Goal: Task Accomplishment & Management: Manage account settings

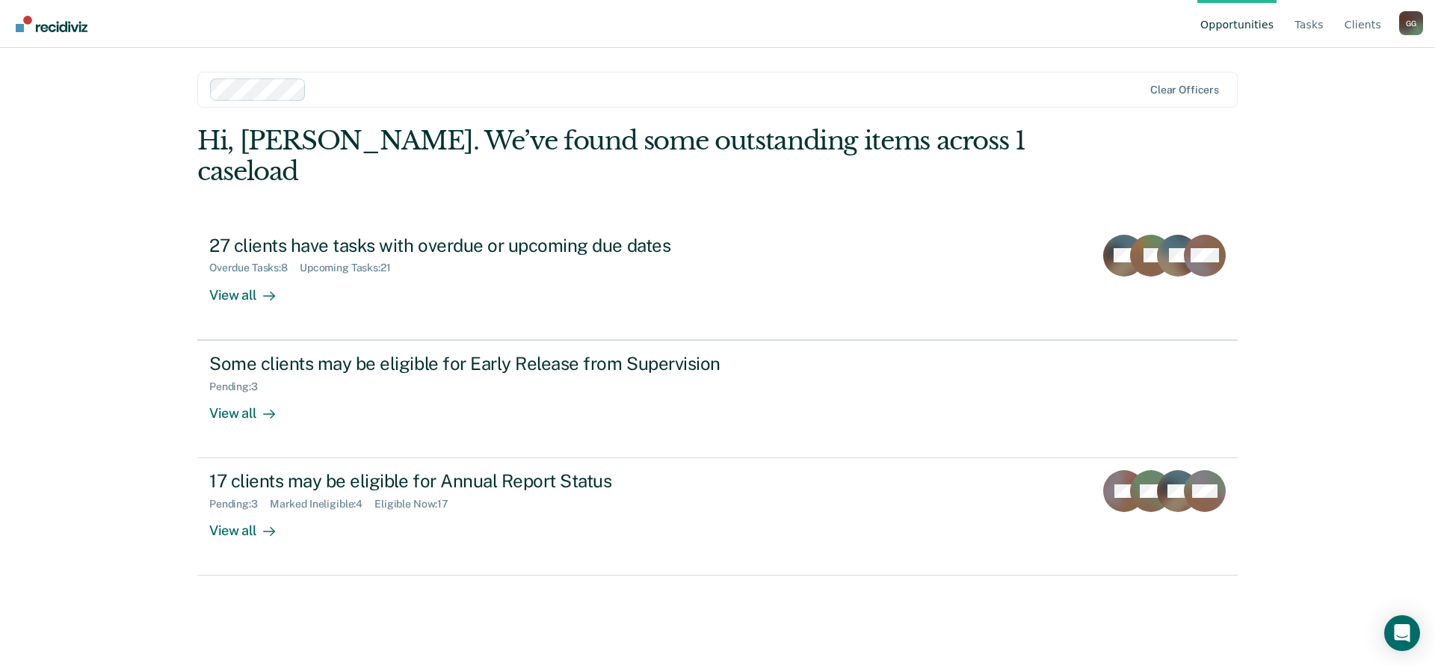
click at [1406, 24] on div "G G" at bounding box center [1411, 23] width 24 height 24
click at [1325, 113] on link "Log Out" at bounding box center [1350, 117] width 96 height 13
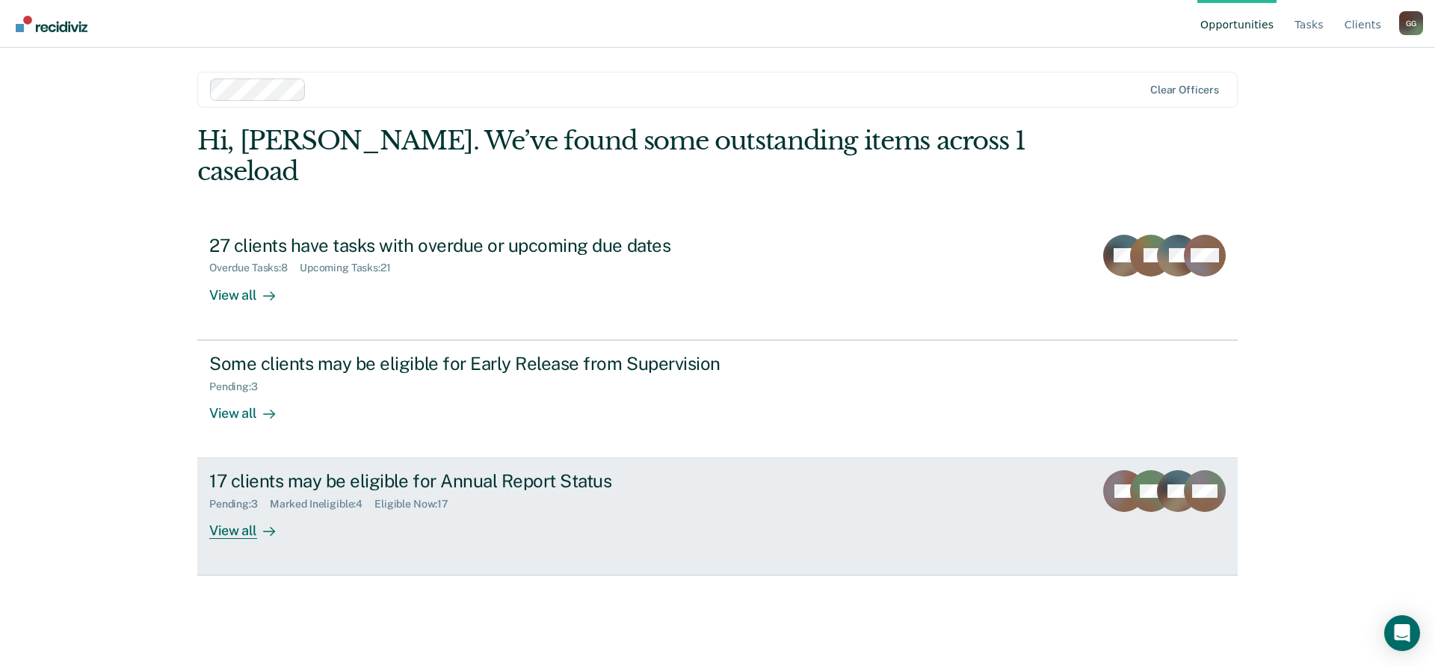
click at [421, 470] on div "17 clients may be eligible for Annual Report Status" at bounding box center [471, 481] width 525 height 22
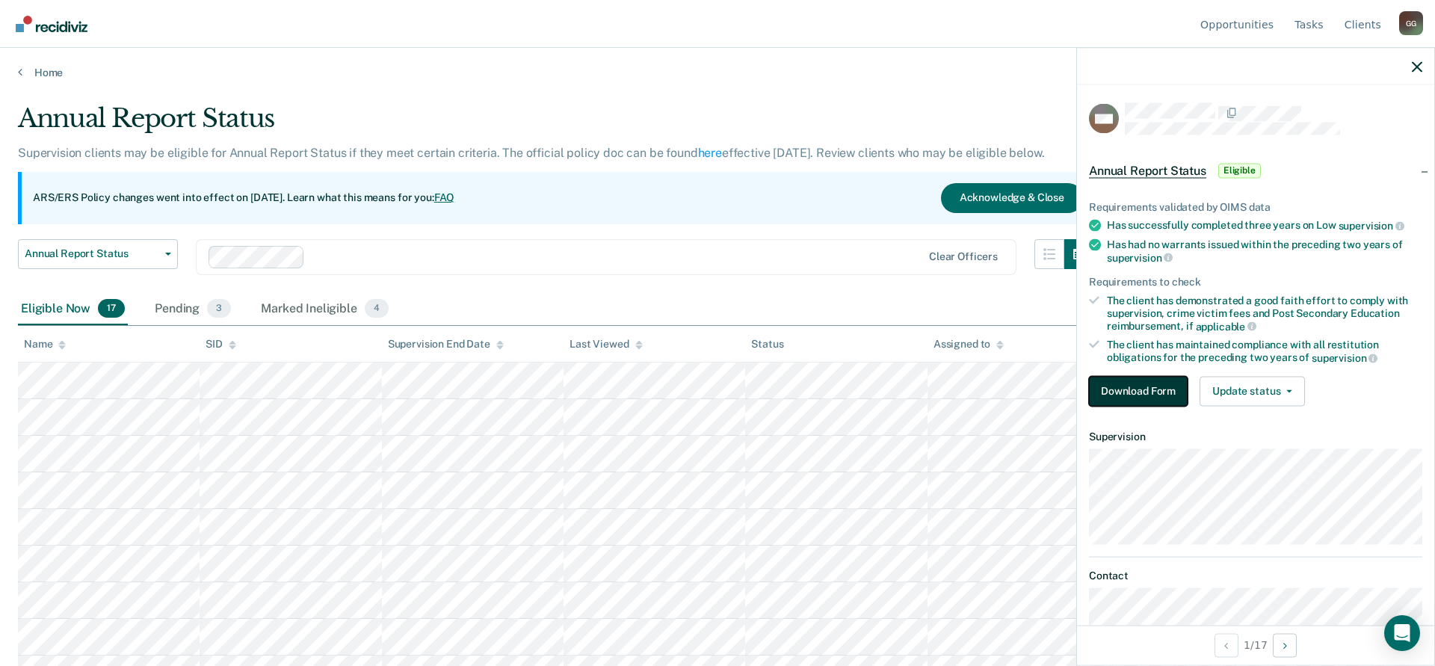
click at [1148, 384] on button "Download Form" at bounding box center [1138, 391] width 99 height 30
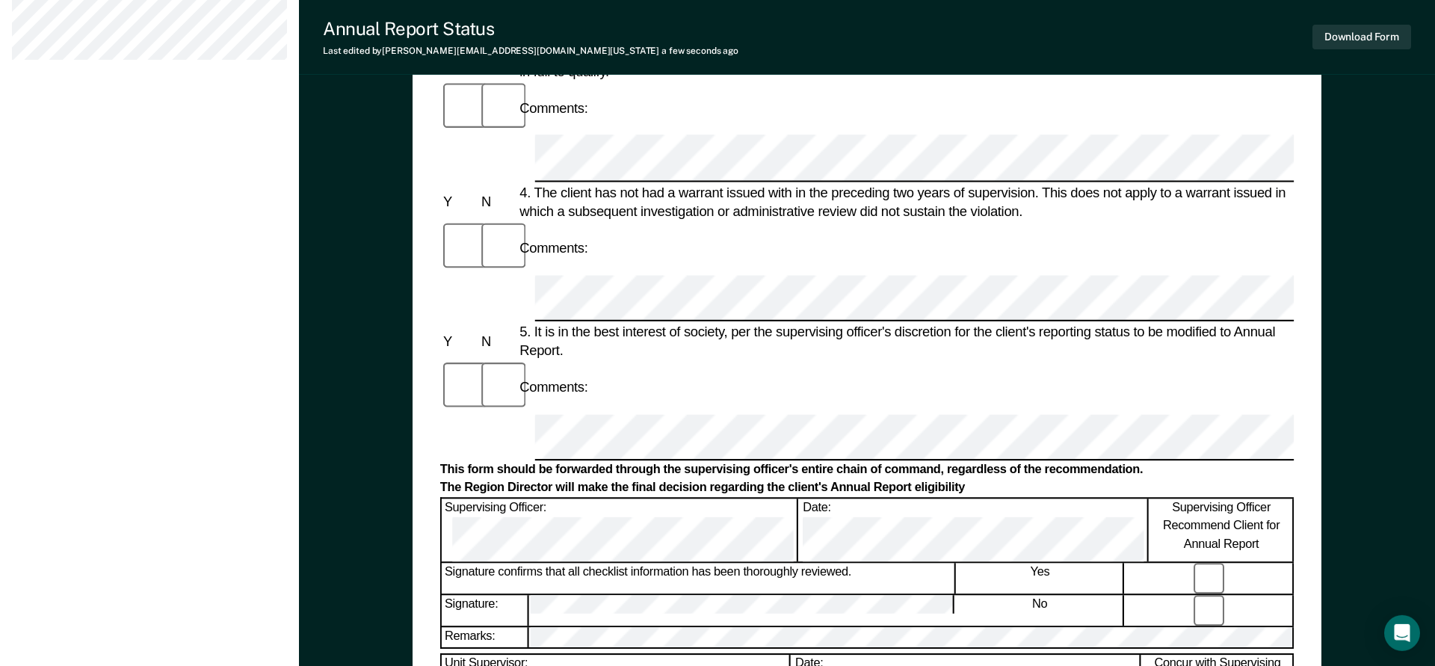
scroll to position [759, 0]
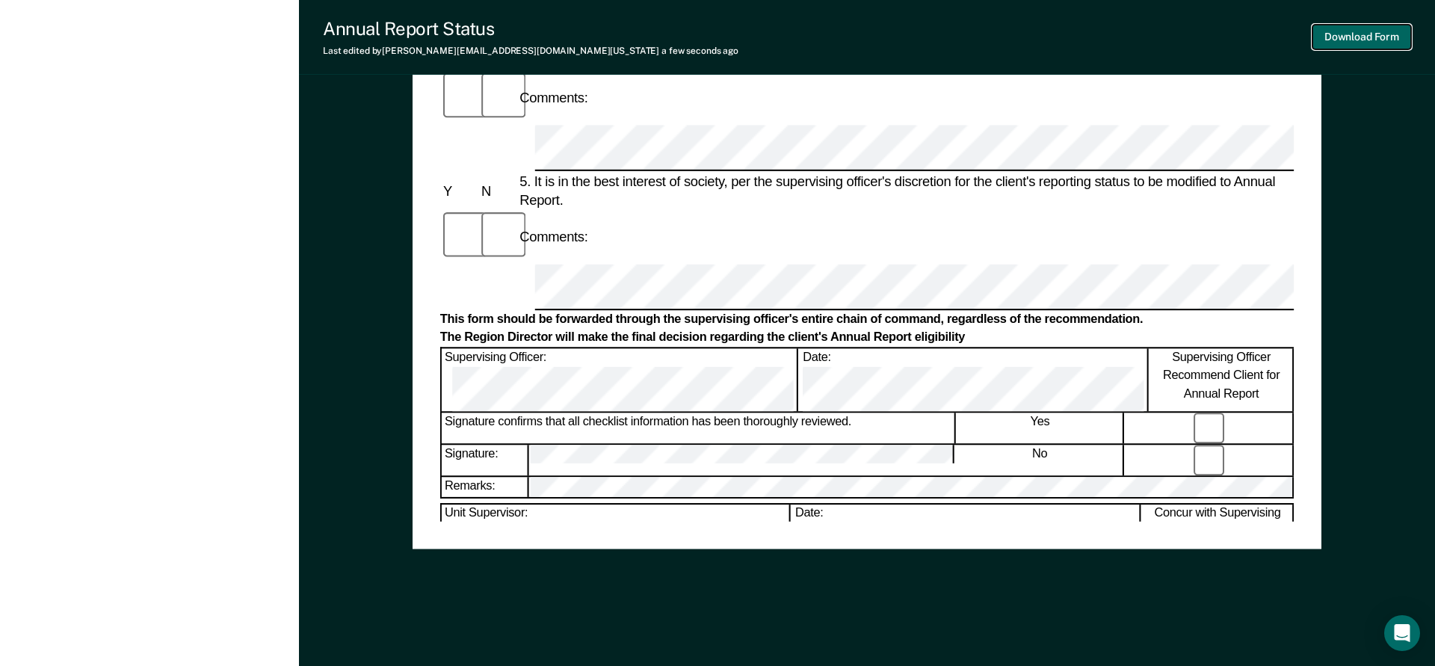
click at [1355, 34] on button "Download Form" at bounding box center [1361, 37] width 99 height 25
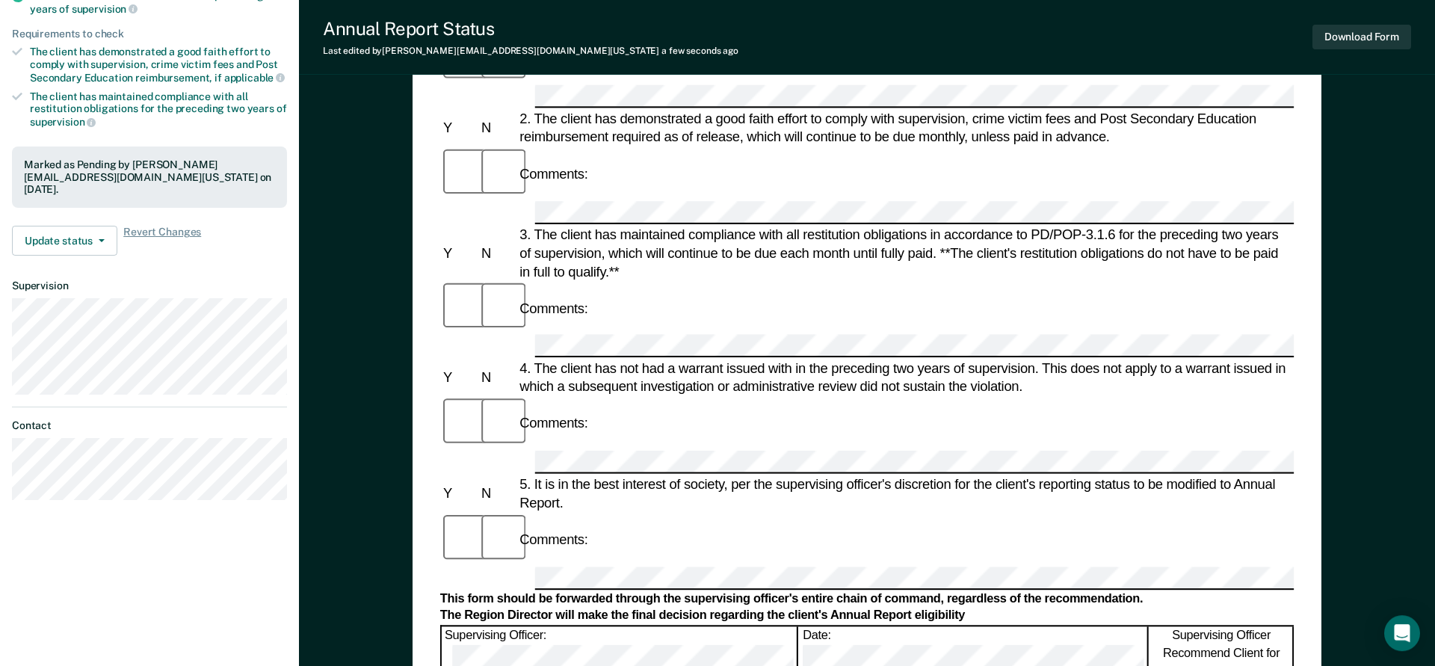
scroll to position [0, 0]
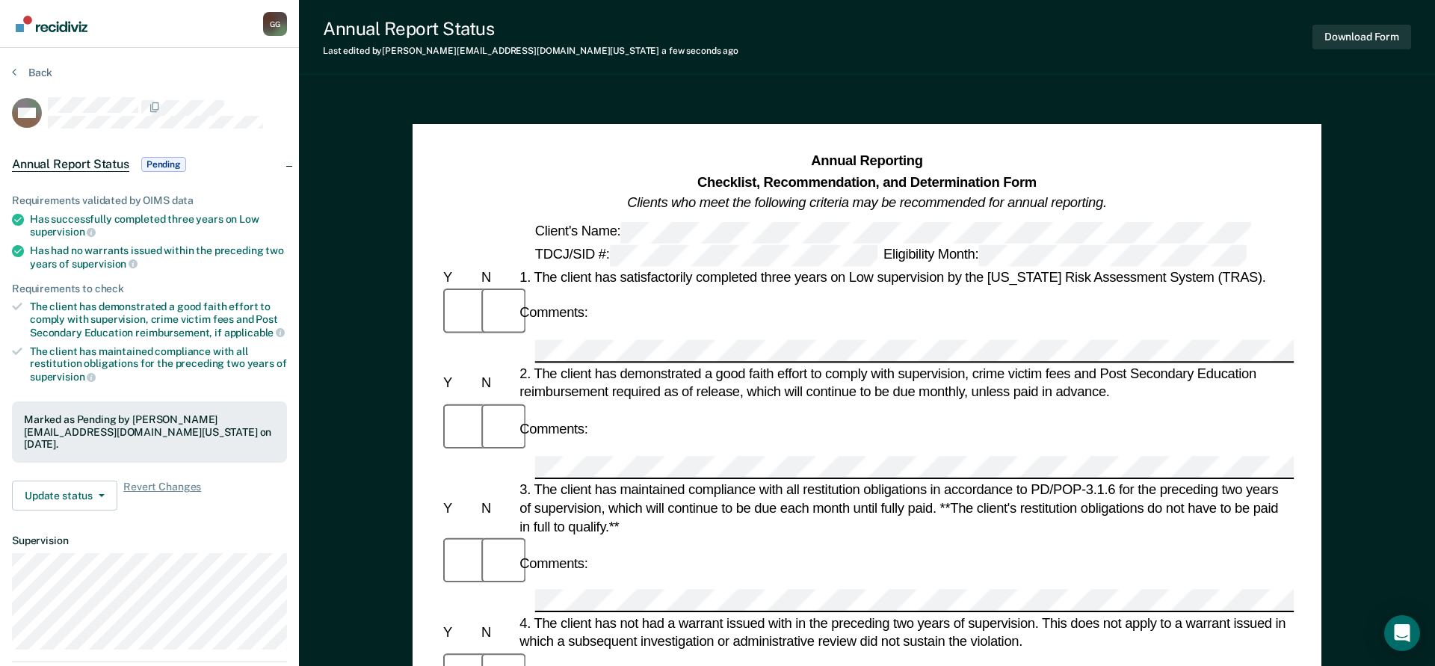
click at [274, 23] on div "G G" at bounding box center [275, 24] width 24 height 24
click at [181, 75] on link "Profile" at bounding box center [215, 69] width 96 height 13
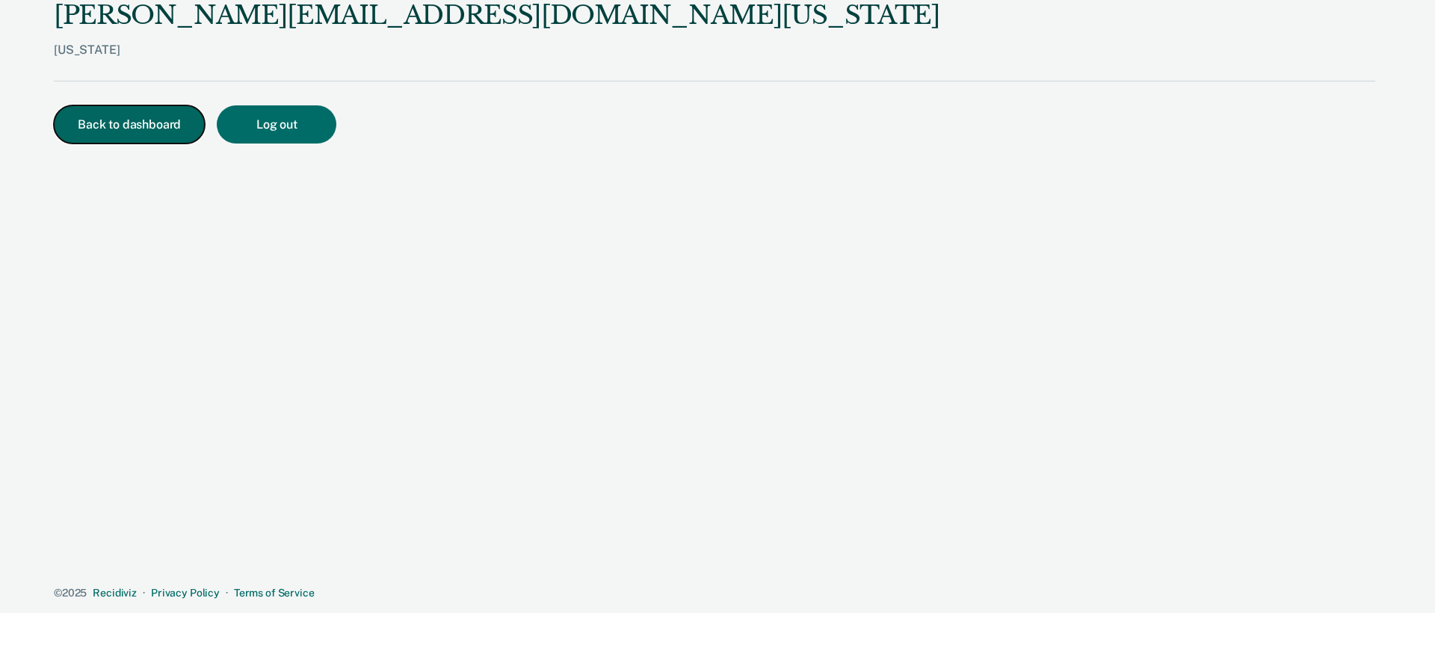
click at [126, 134] on button "Back to dashboard" at bounding box center [129, 124] width 151 height 38
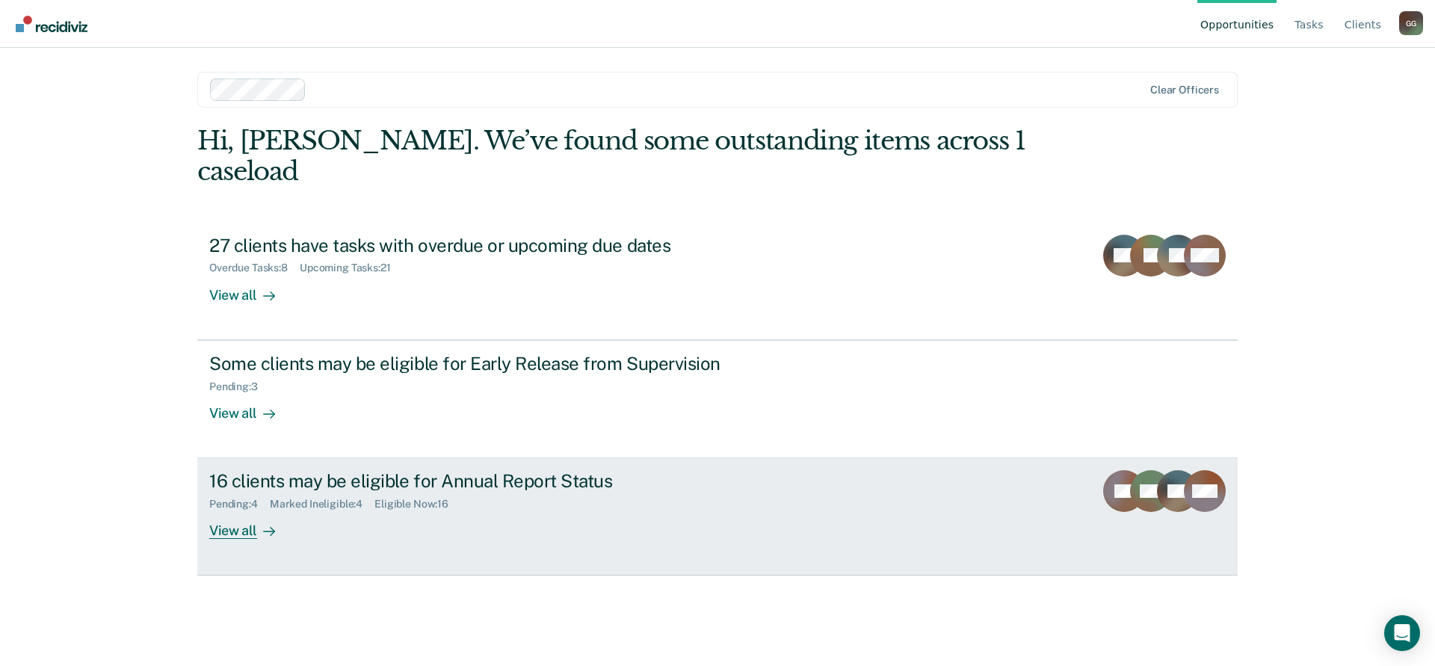
click at [299, 470] on div "16 clients may be eligible for Annual Report Status" at bounding box center [471, 481] width 525 height 22
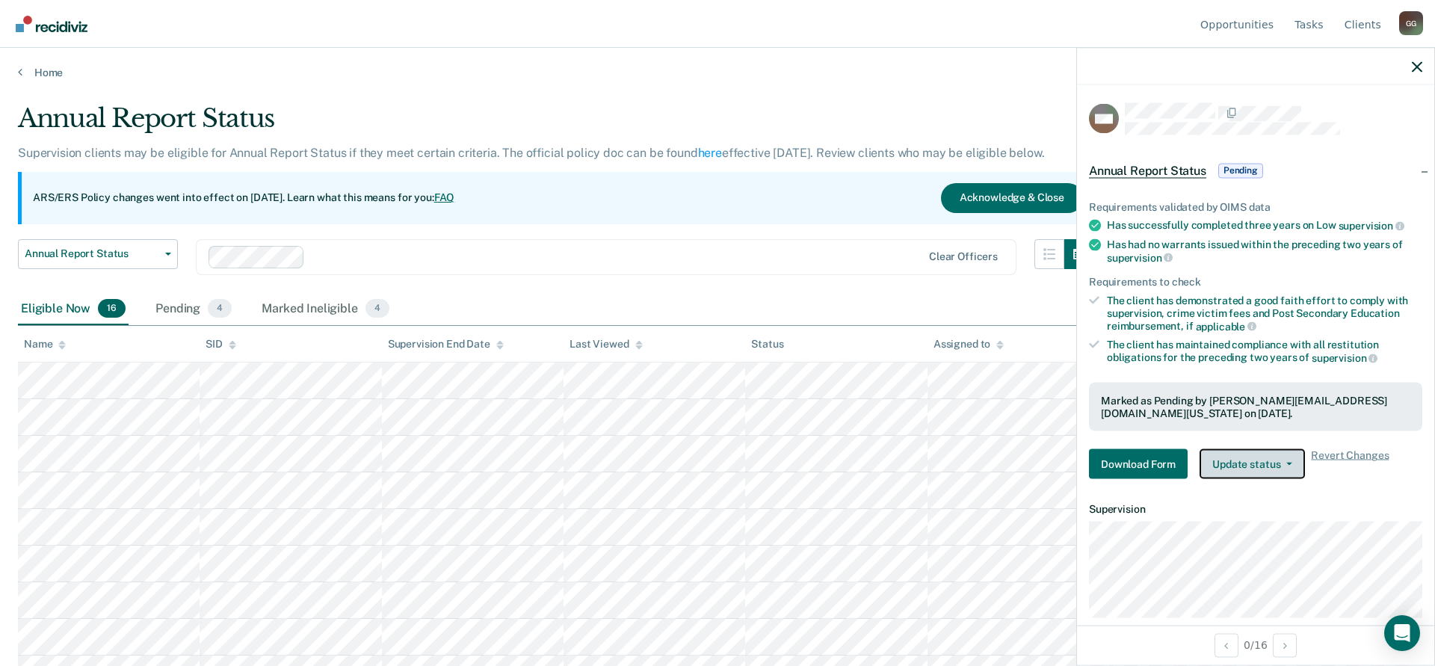
click at [1287, 463] on button "Update status" at bounding box center [1251, 464] width 105 height 30
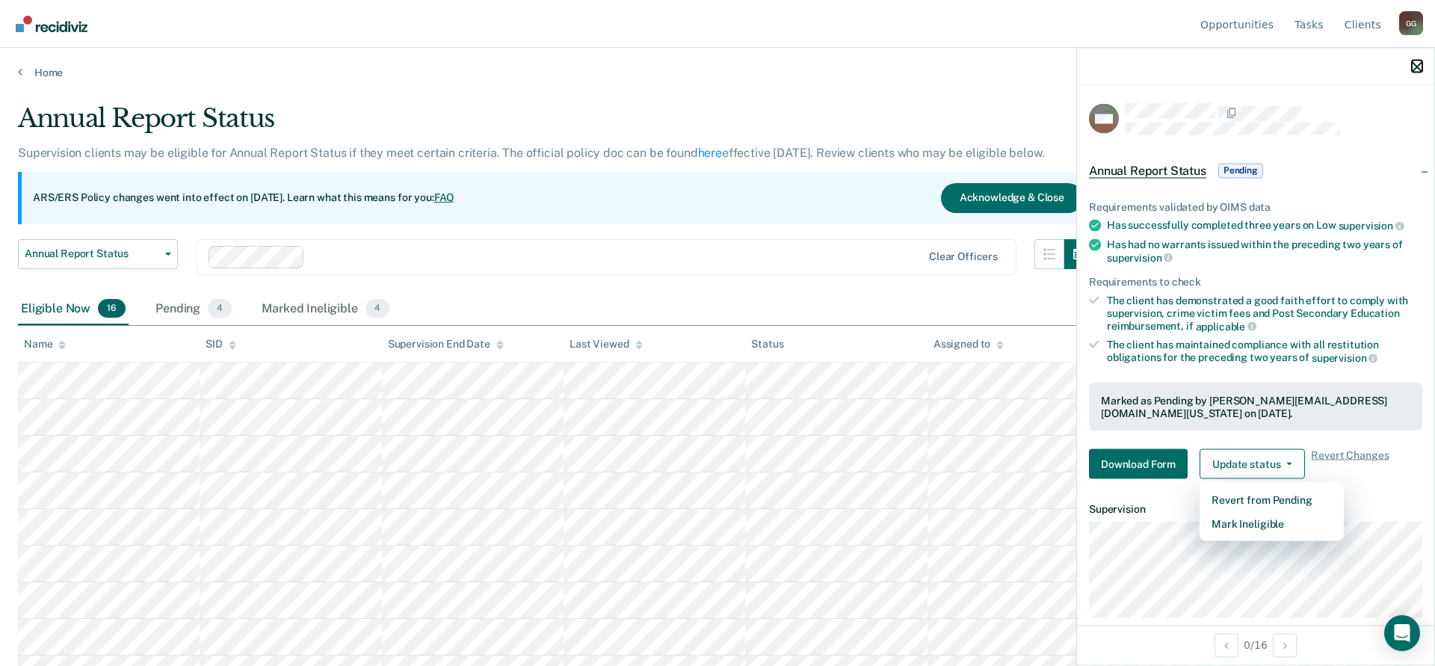
click at [1413, 67] on icon "button" at bounding box center [1416, 66] width 10 height 10
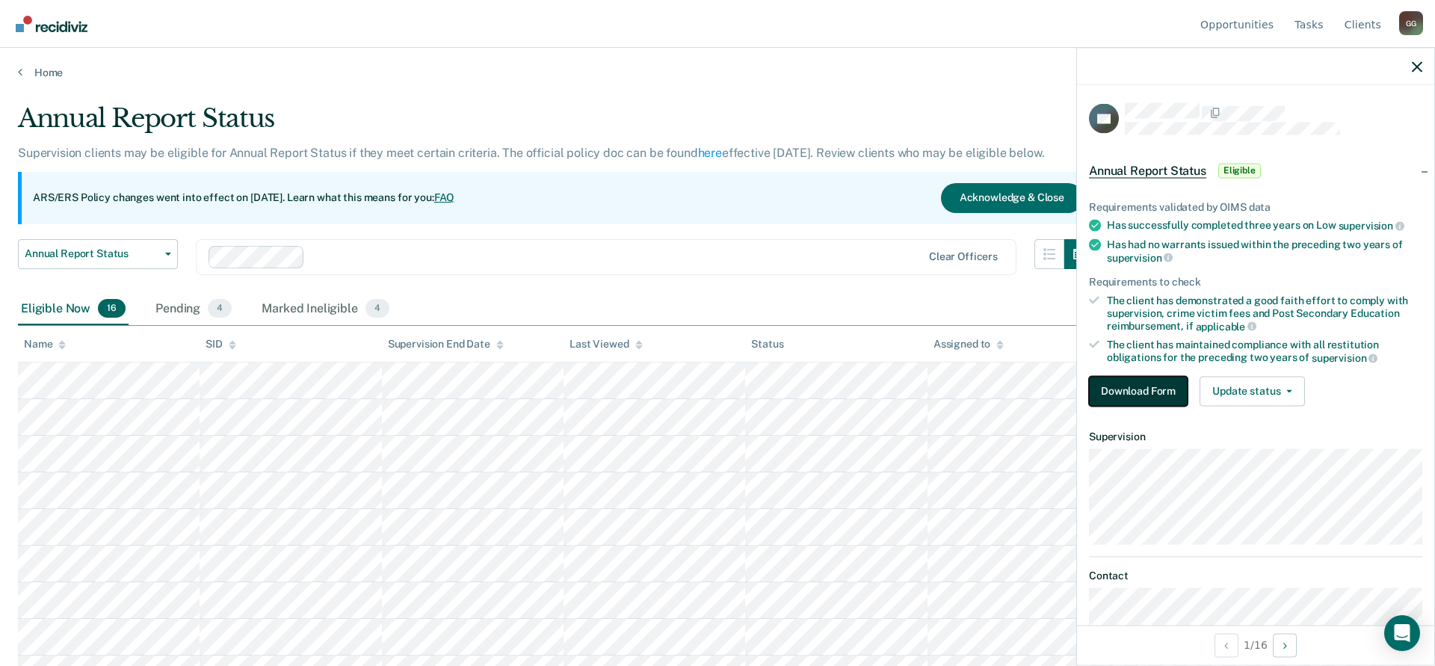
click at [1127, 380] on button "Download Form" at bounding box center [1138, 391] width 99 height 30
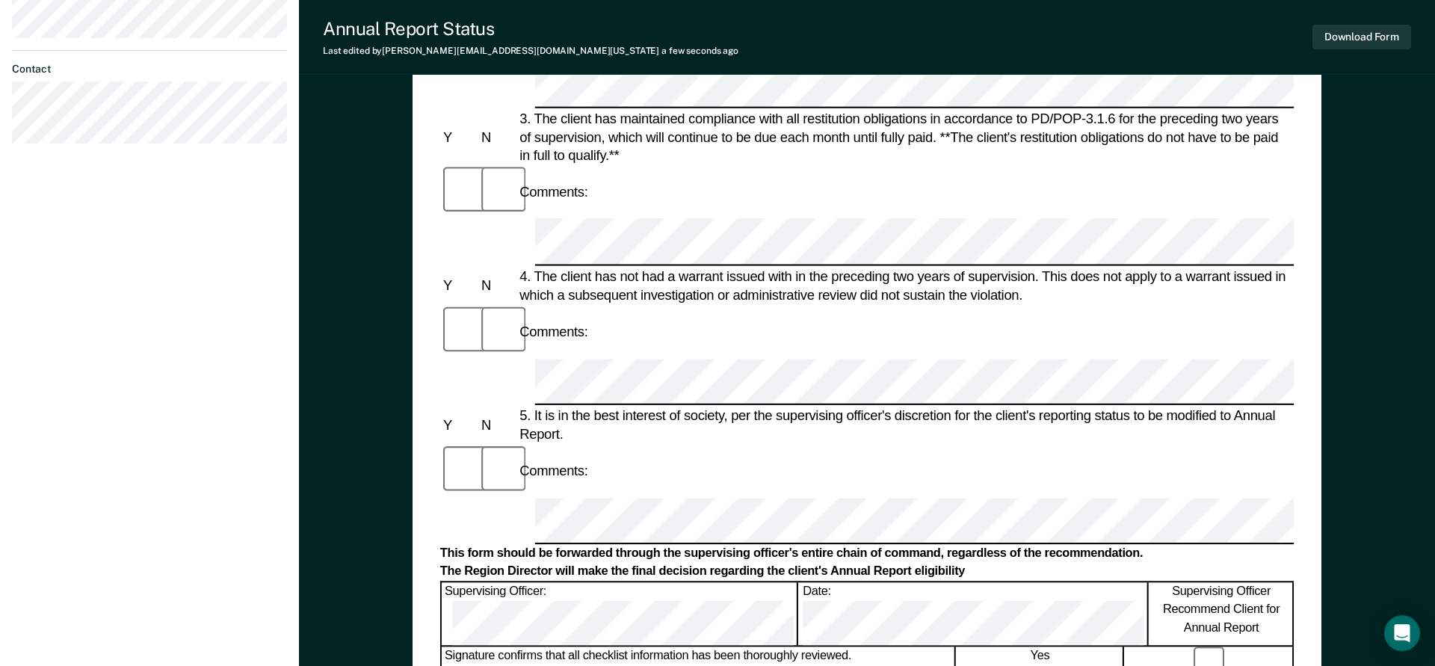
scroll to position [686, 0]
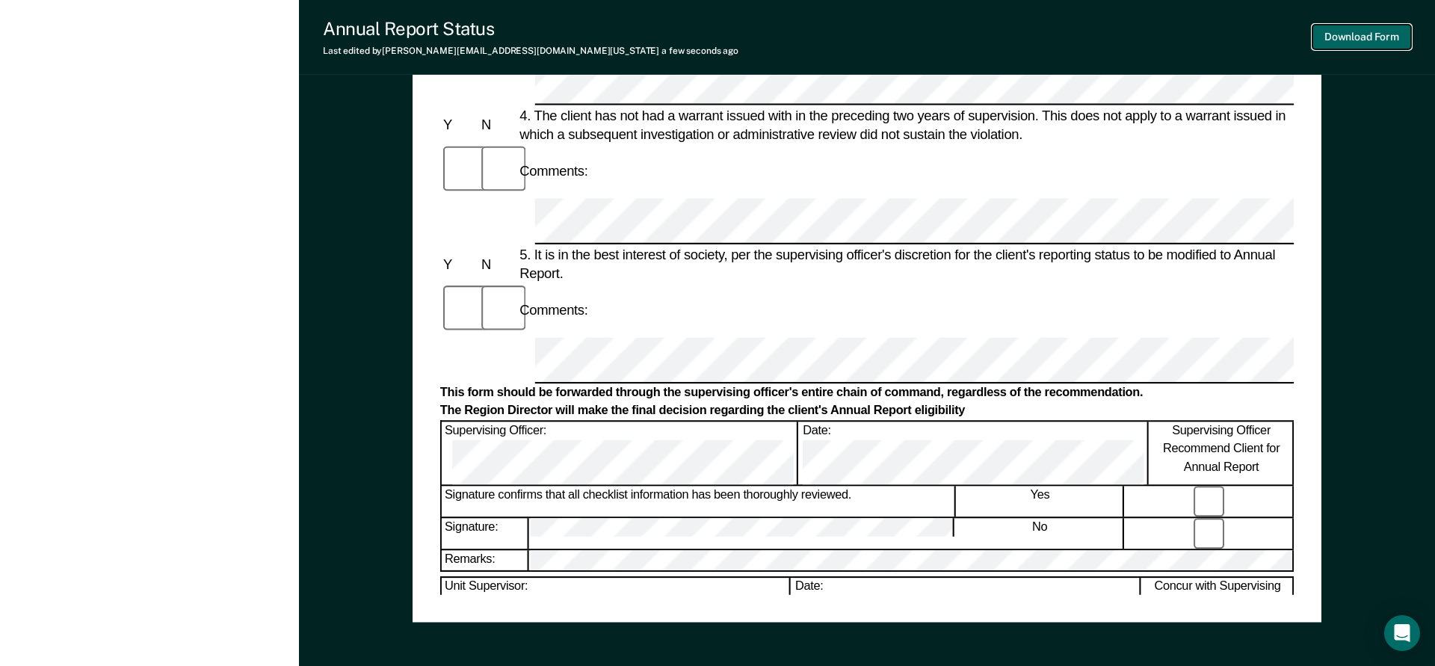
click at [1358, 41] on button "Download Form" at bounding box center [1361, 37] width 99 height 25
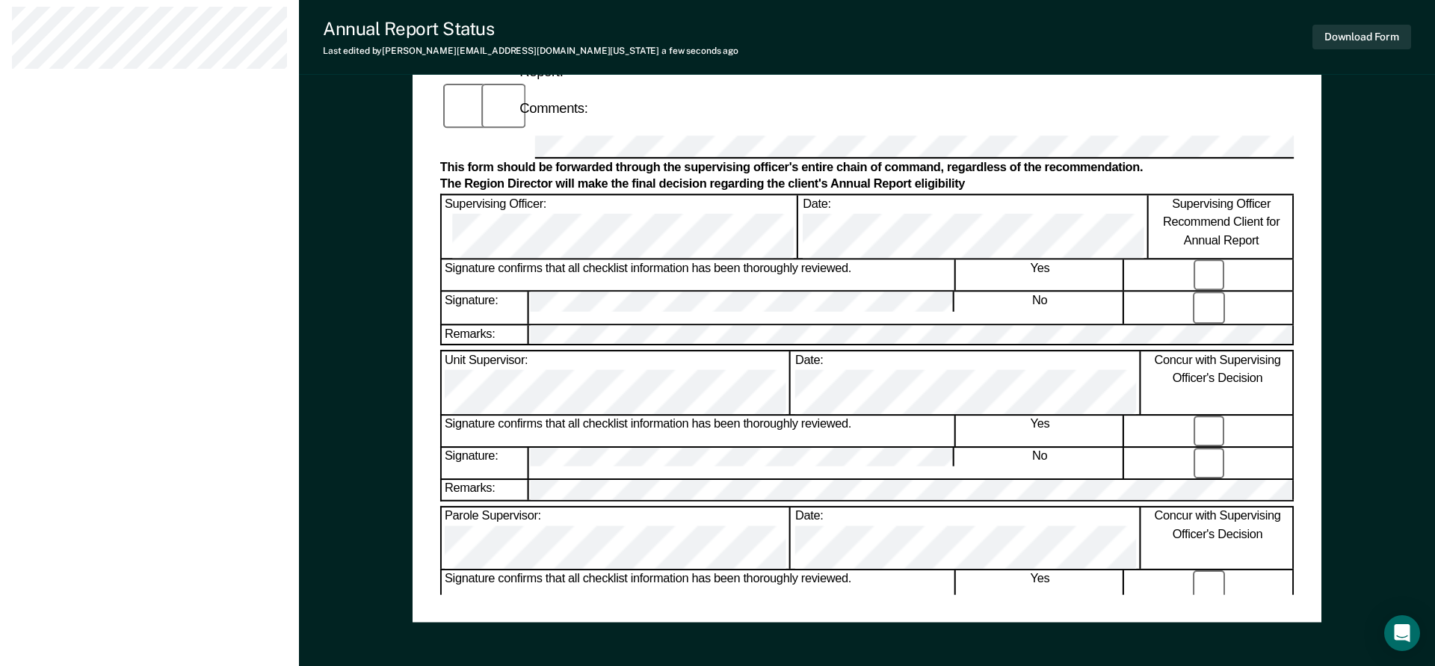
scroll to position [0, 0]
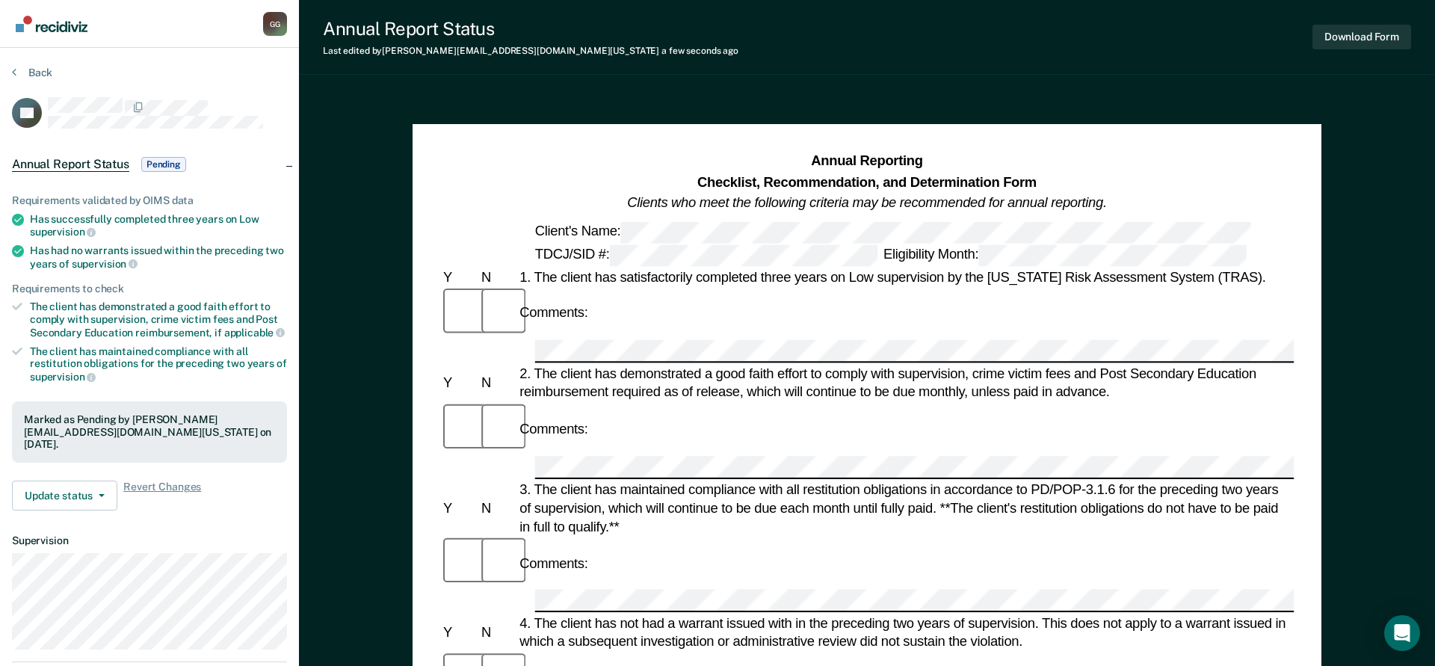
click at [279, 22] on div "G G" at bounding box center [275, 24] width 24 height 24
click at [180, 68] on link "Profile" at bounding box center [215, 69] width 96 height 13
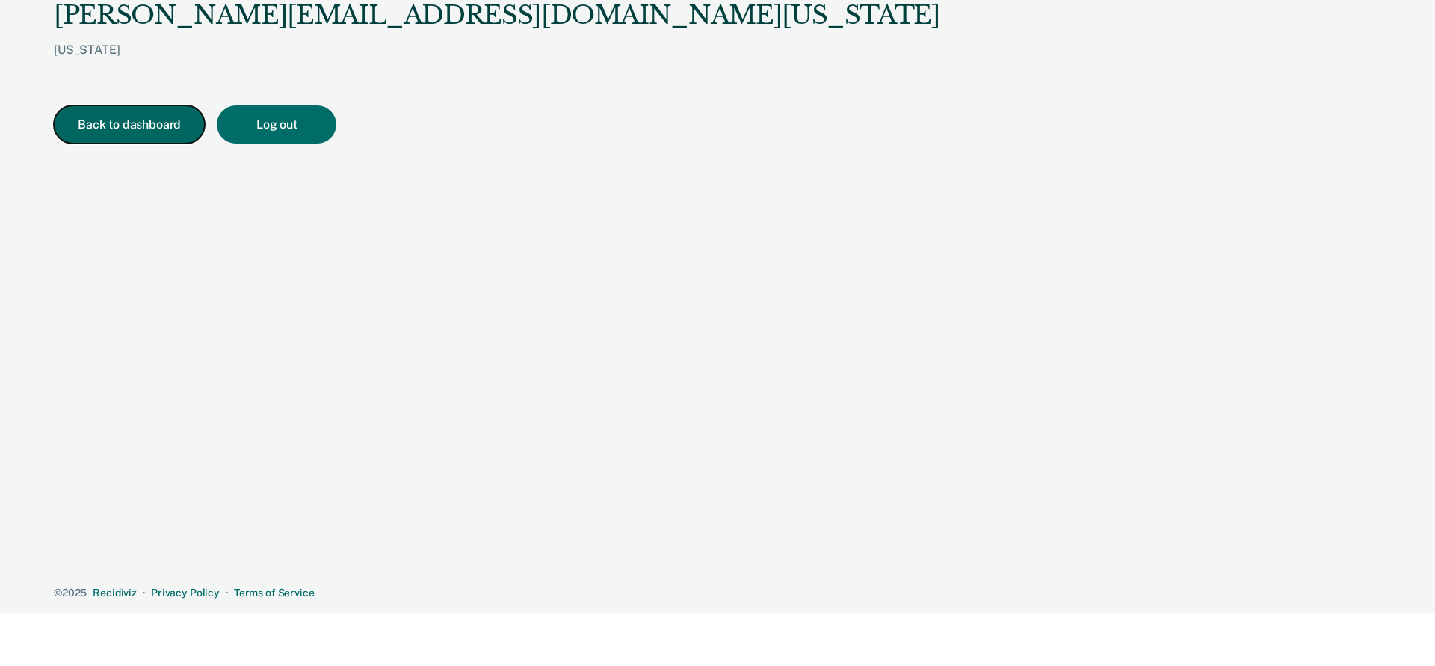
click at [135, 129] on button "Back to dashboard" at bounding box center [129, 124] width 151 height 38
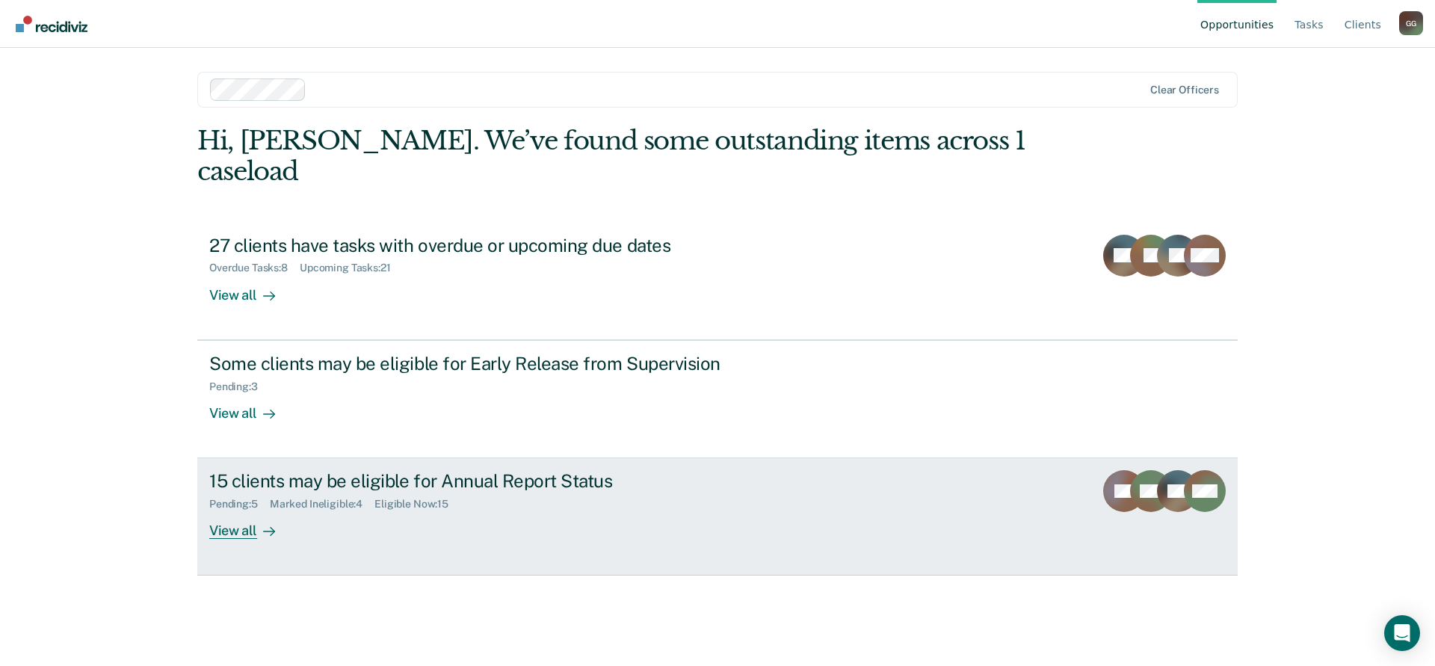
click at [270, 470] on div "15 clients may be eligible for Annual Report Status" at bounding box center [471, 481] width 525 height 22
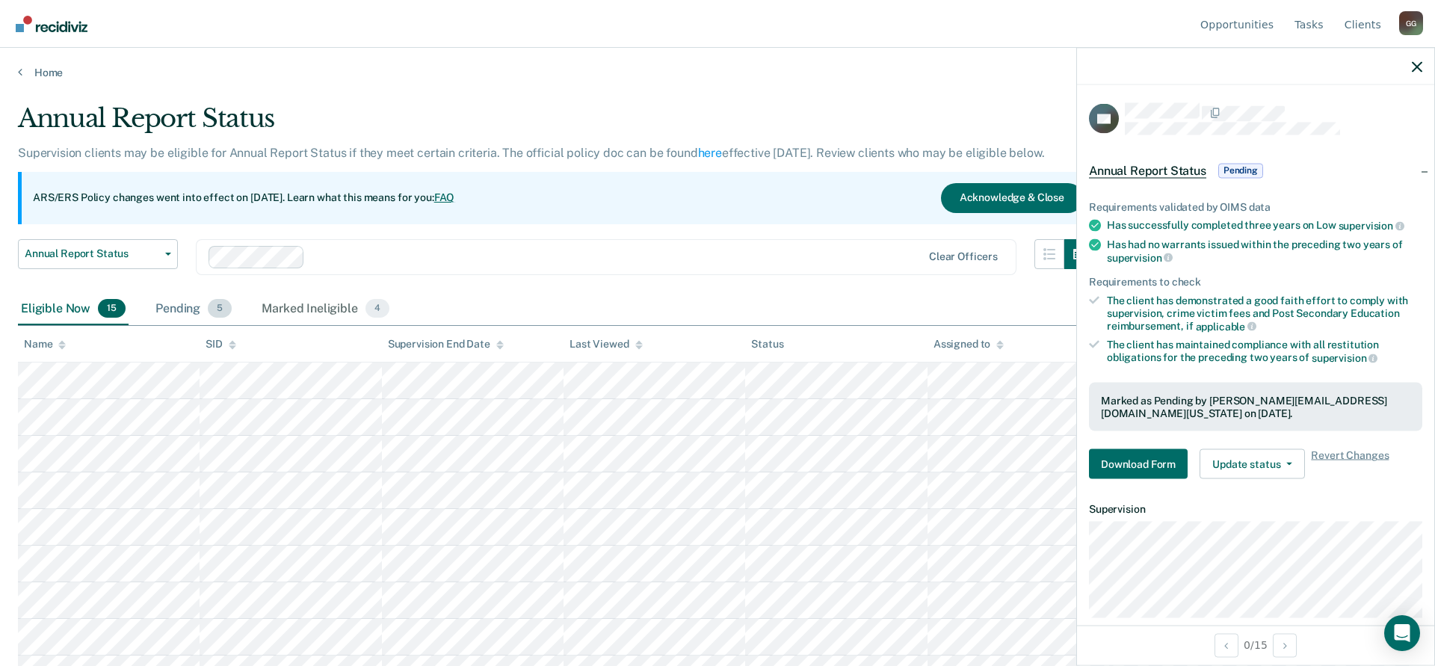
click at [175, 303] on div "Pending 5" at bounding box center [193, 309] width 82 height 33
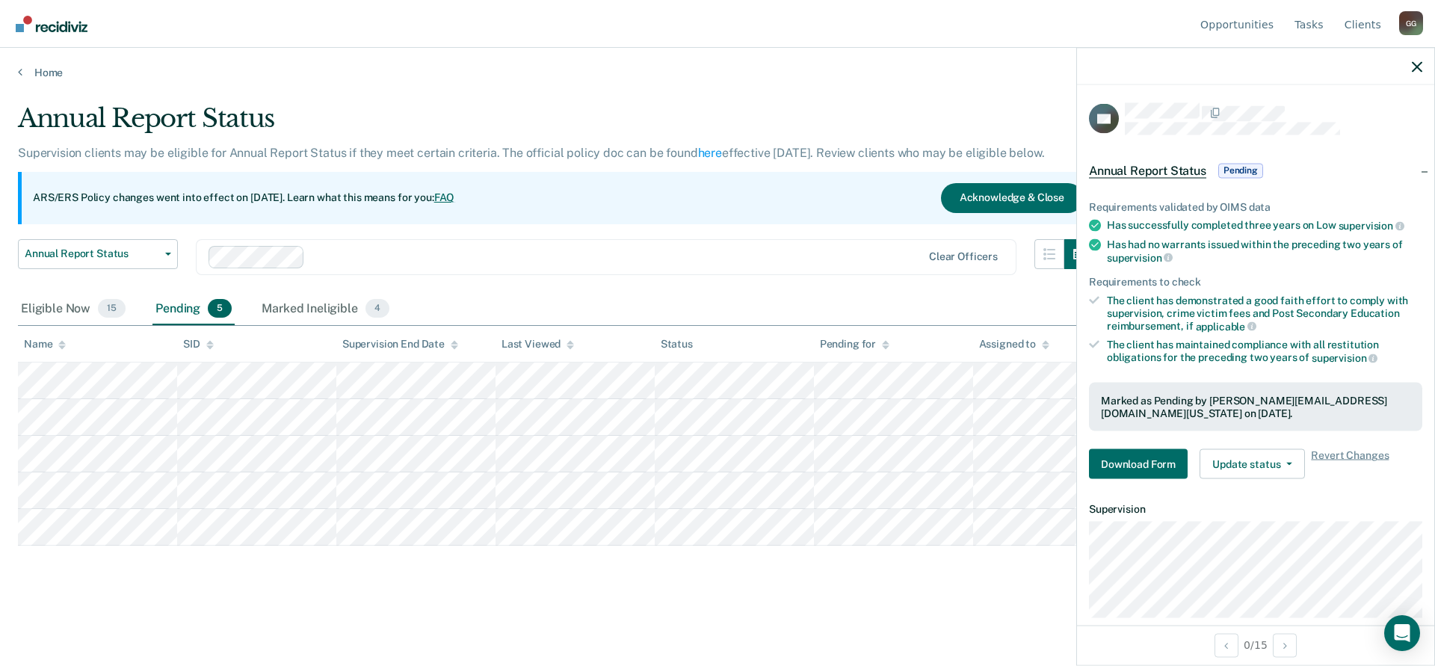
click at [514, 50] on div "Home" at bounding box center [717, 63] width 1435 height 31
click at [1417, 67] on icon "button" at bounding box center [1416, 66] width 10 height 10
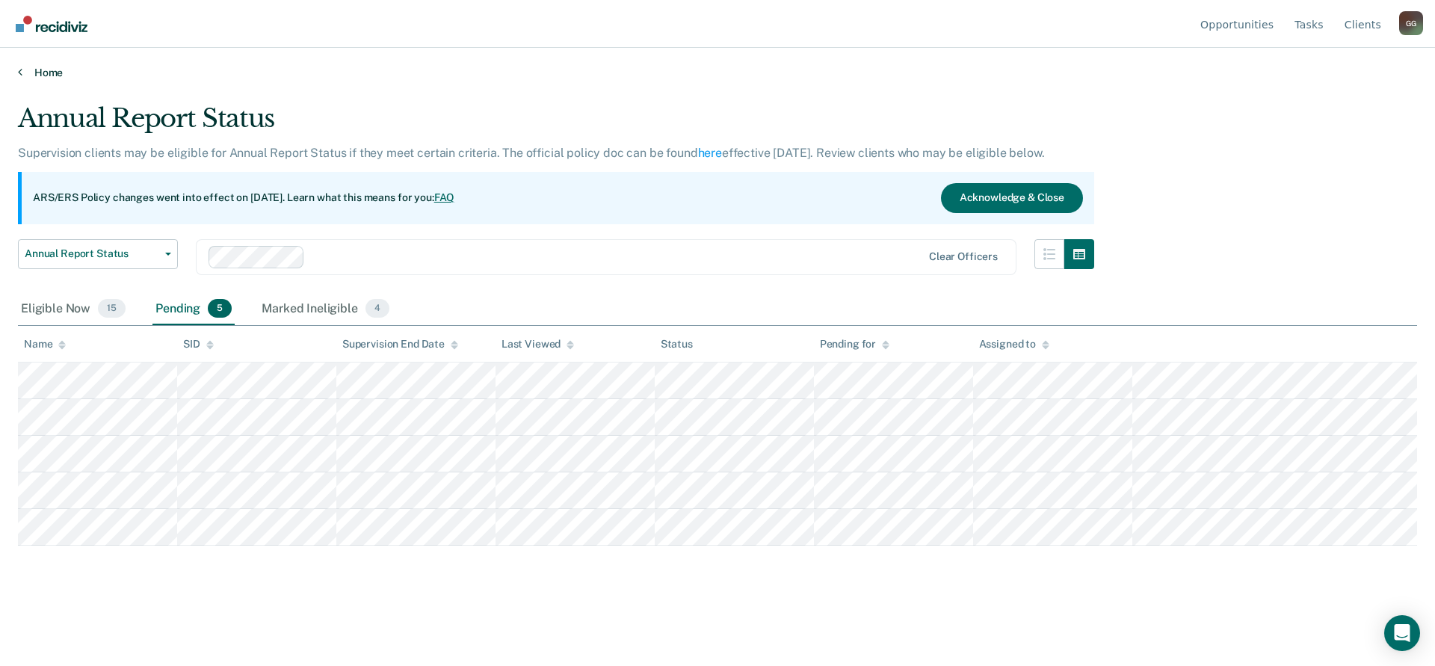
click at [57, 75] on link "Home" at bounding box center [717, 72] width 1399 height 13
